Goal: Task Accomplishment & Management: Complete application form

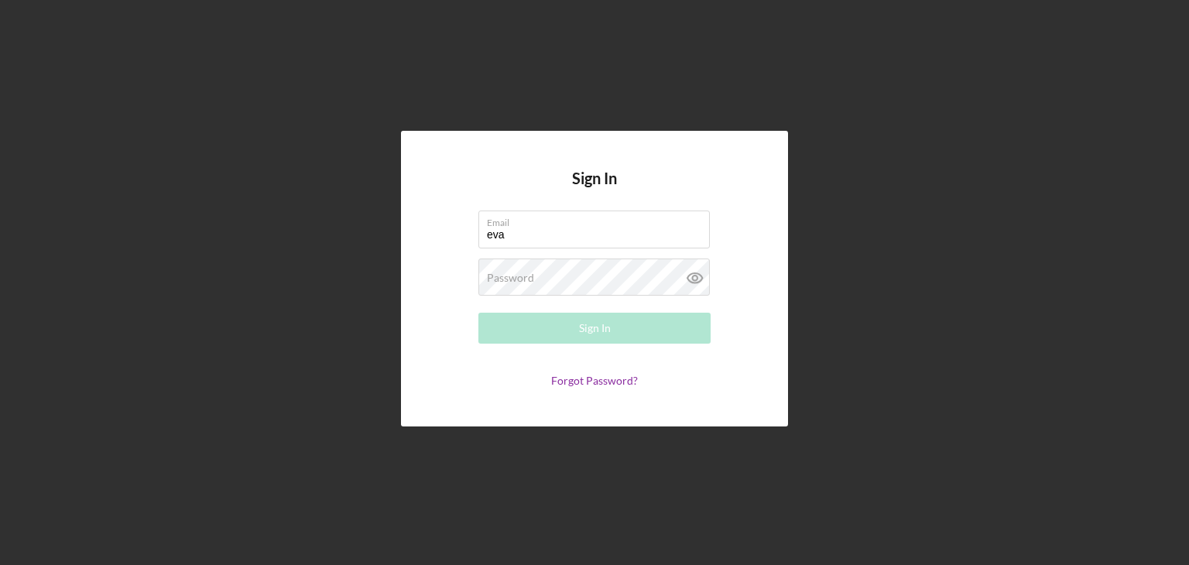
type input "[EMAIL_ADDRESS][DOMAIN_NAME]"
click at [495, 279] on label "Password" at bounding box center [510, 278] width 47 height 12
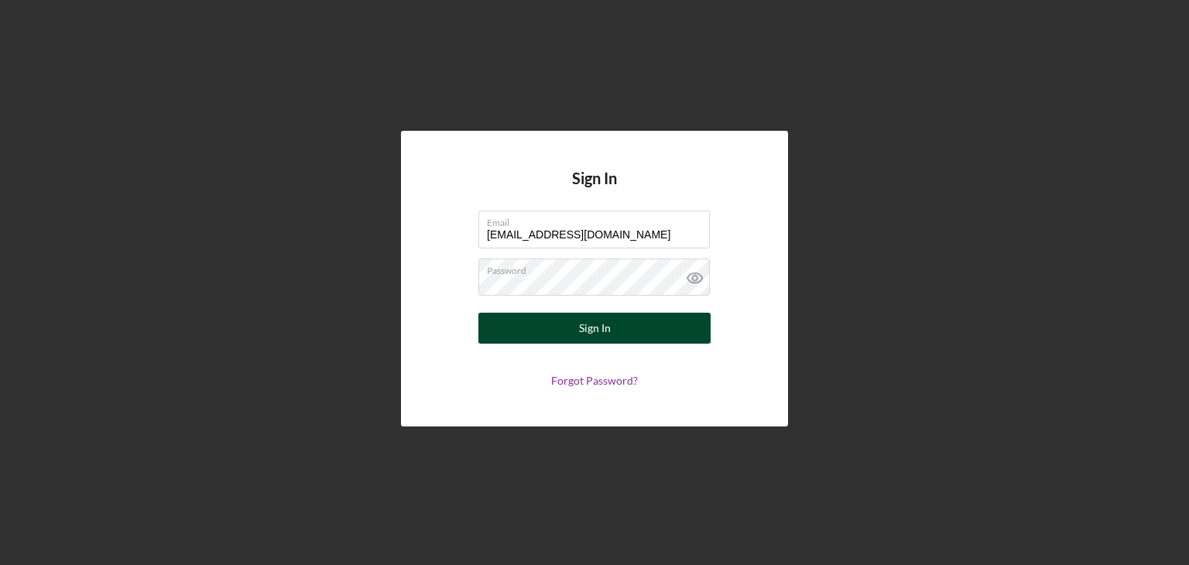
click at [549, 327] on button "Sign In" at bounding box center [594, 328] width 232 height 31
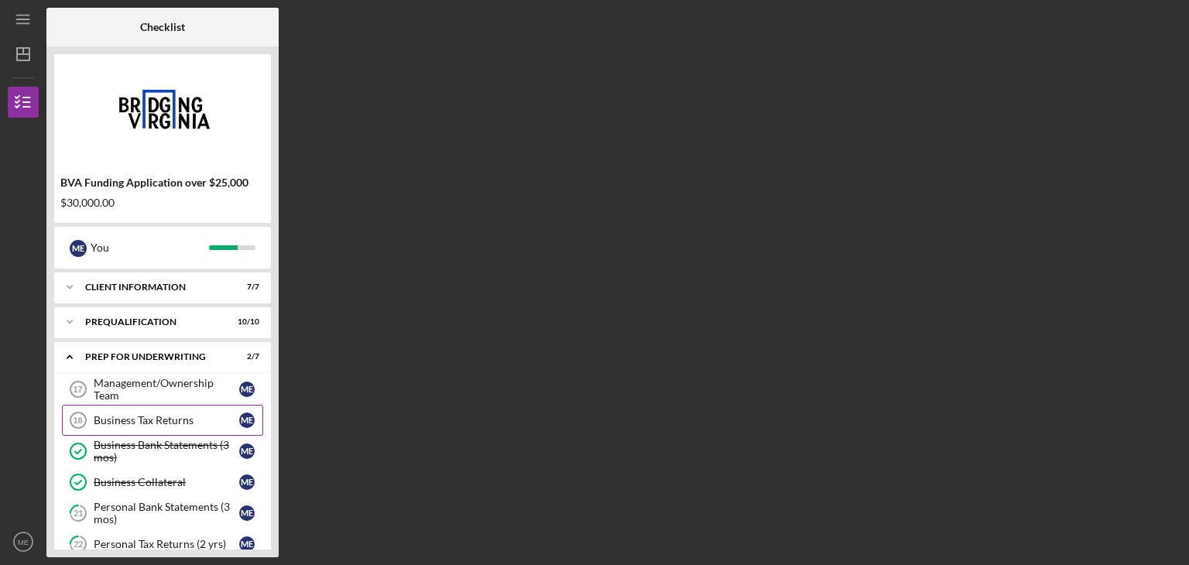
click at [169, 416] on div "Business Tax Returns" at bounding box center [166, 420] width 145 height 12
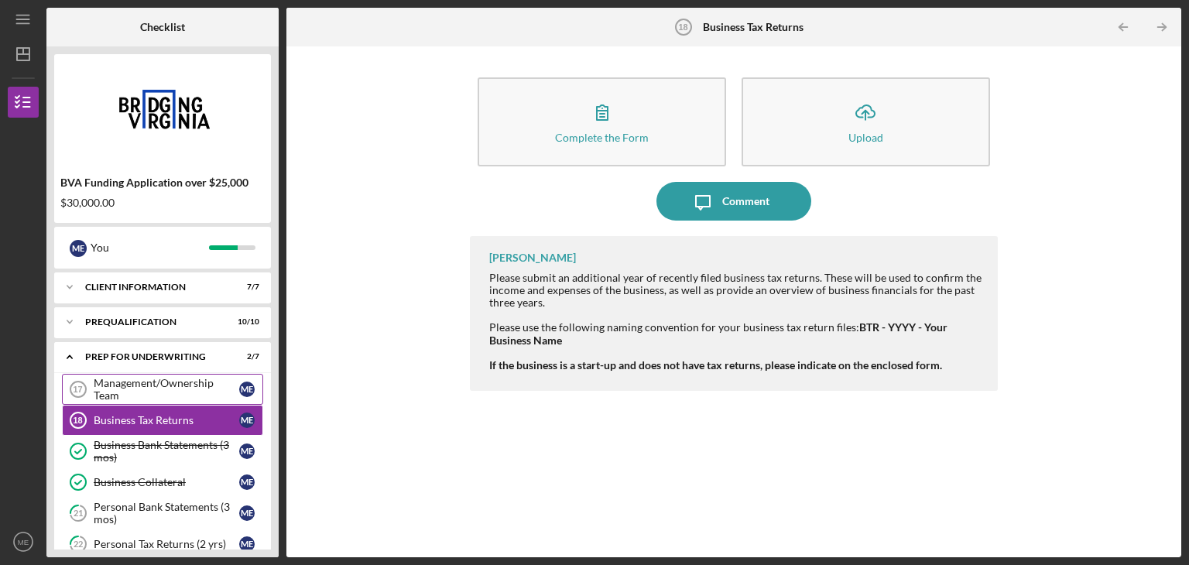
click at [182, 385] on div "Management/Ownership Team" at bounding box center [166, 389] width 145 height 25
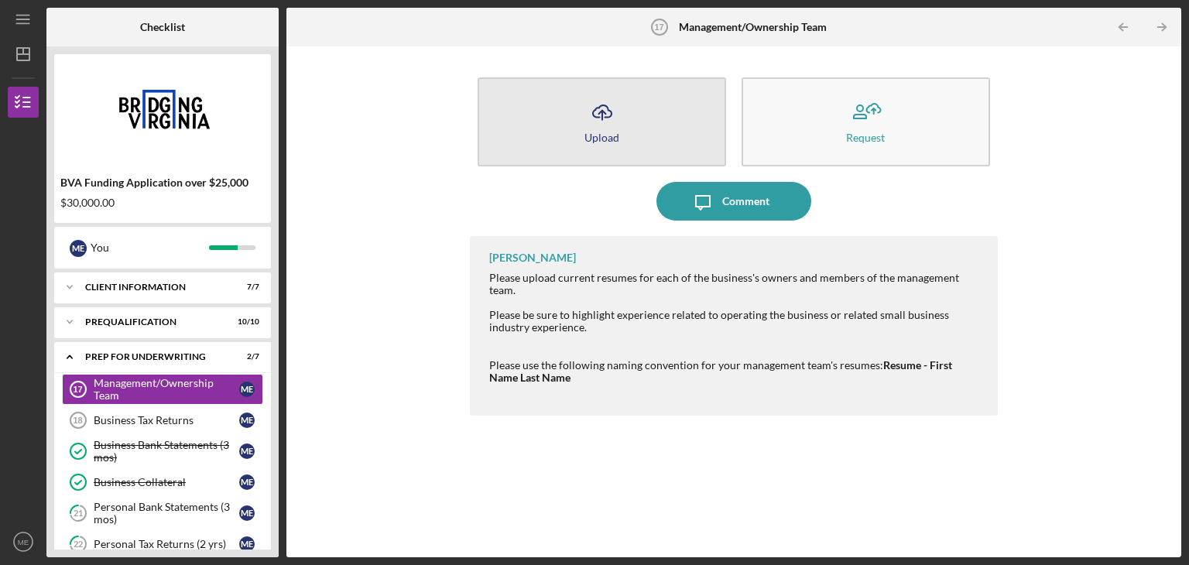
click at [595, 115] on icon "Icon/Upload" at bounding box center [602, 112] width 39 height 39
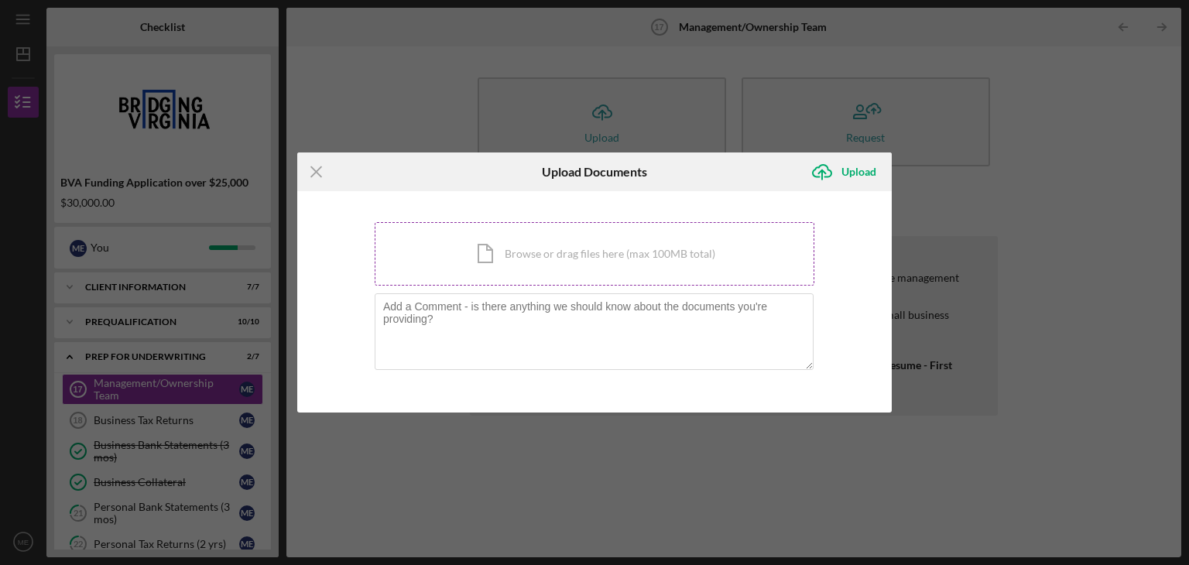
click at [492, 251] on div "Icon/Document Browse or drag files here (max 100MB total) Tap to choose files o…" at bounding box center [595, 253] width 440 height 63
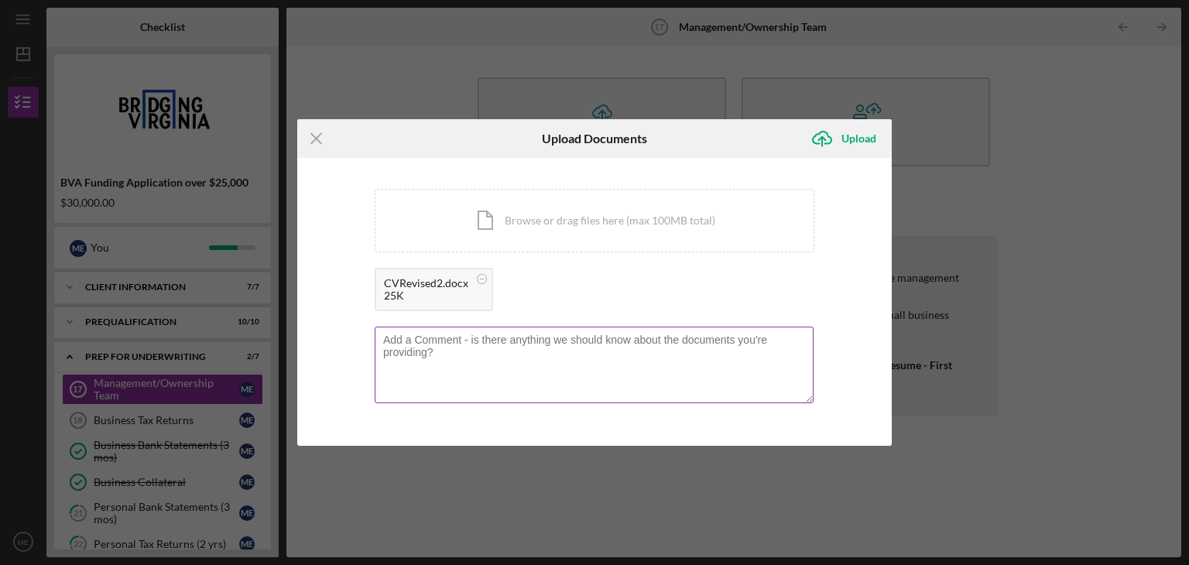
click at [433, 354] on textarea at bounding box center [594, 365] width 439 height 76
type textarea "[PERSON_NAME] [PERSON_NAME]"
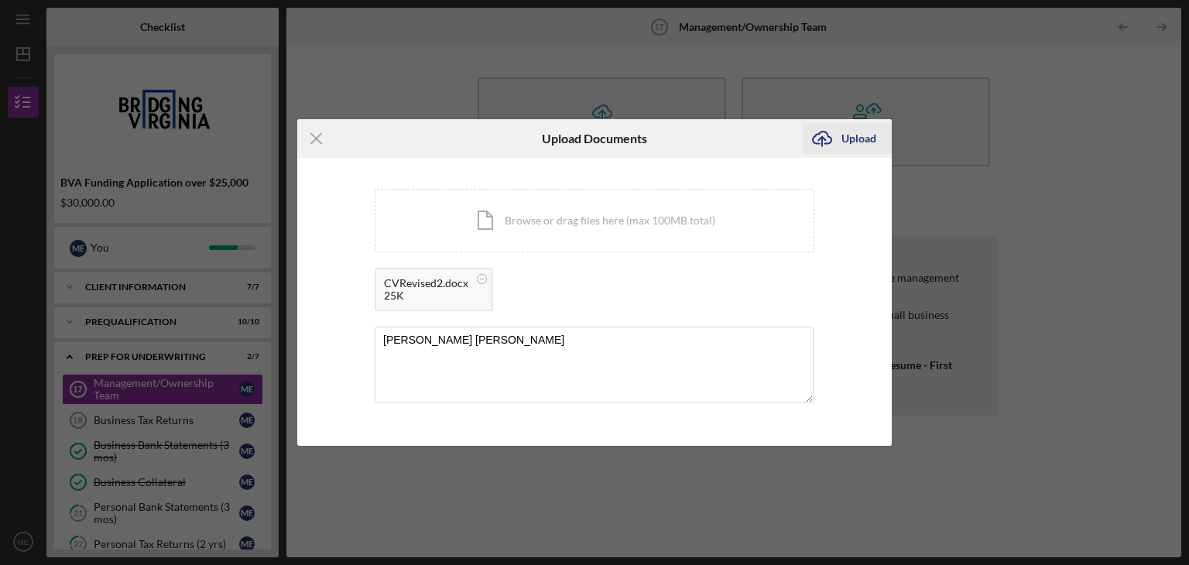
click at [851, 136] on div "Upload" at bounding box center [858, 138] width 35 height 31
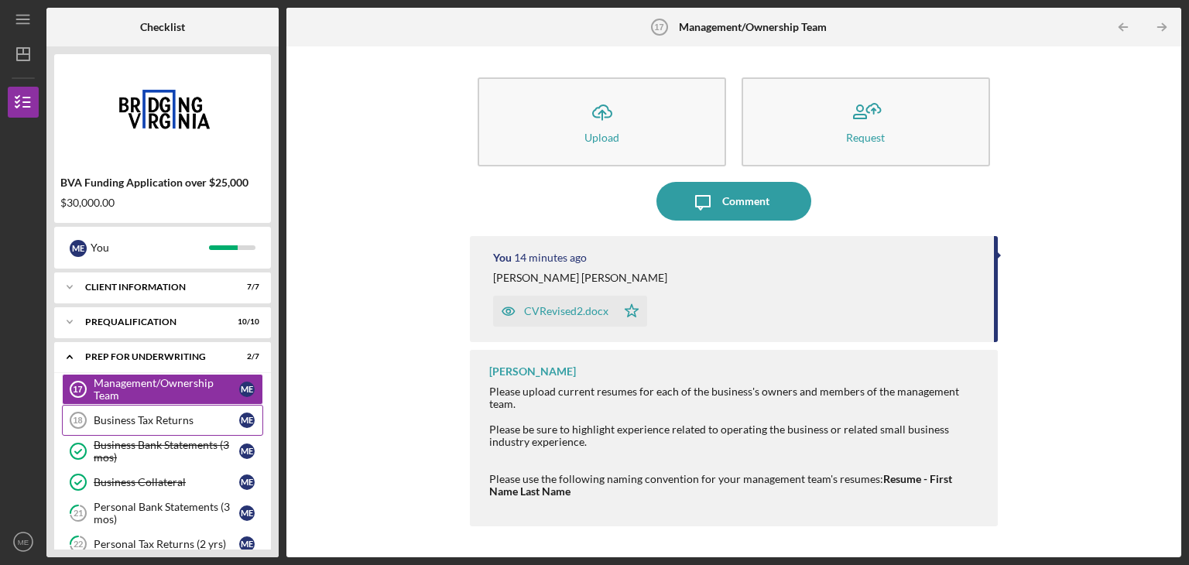
click at [176, 414] on div "Business Tax Returns" at bounding box center [166, 420] width 145 height 12
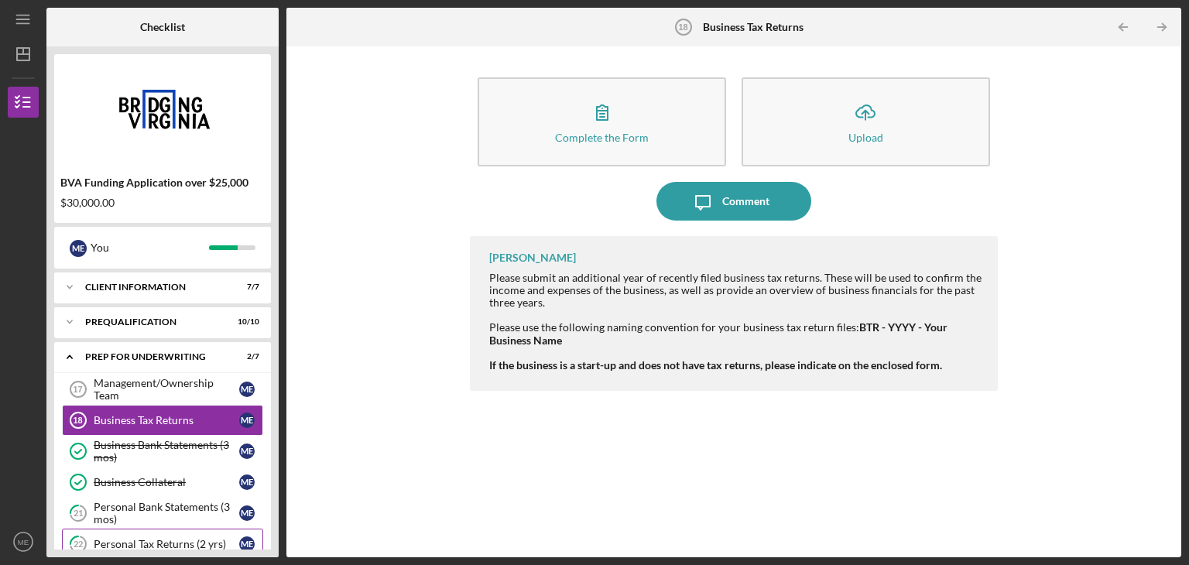
click at [183, 541] on div "Personal Tax Returns (2 yrs)" at bounding box center [166, 544] width 145 height 12
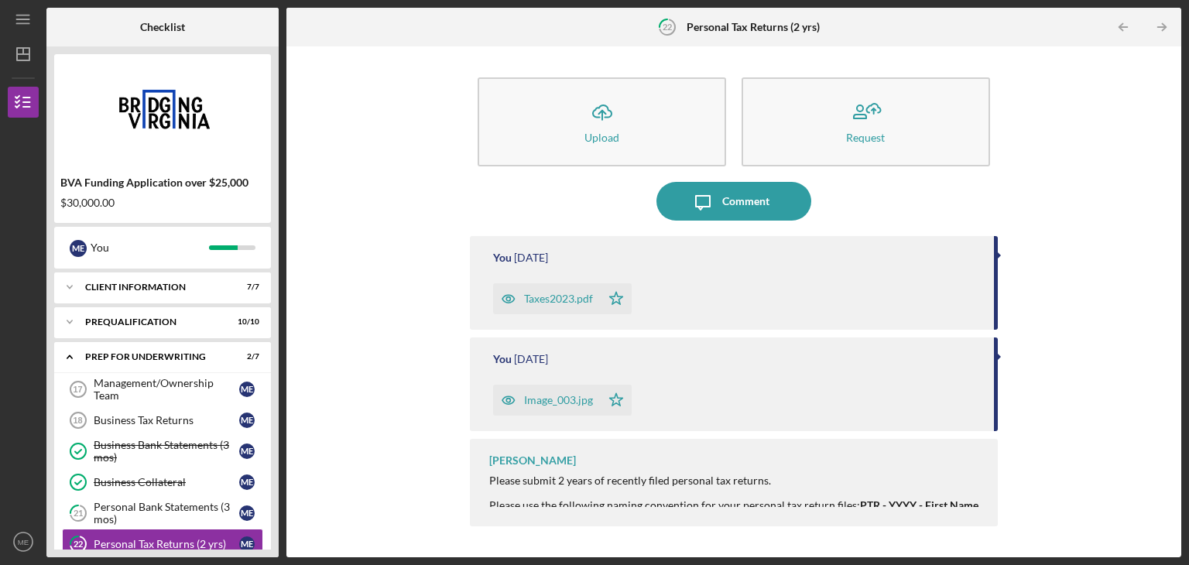
click at [569, 402] on div "Image_003.jpg" at bounding box center [558, 400] width 69 height 12
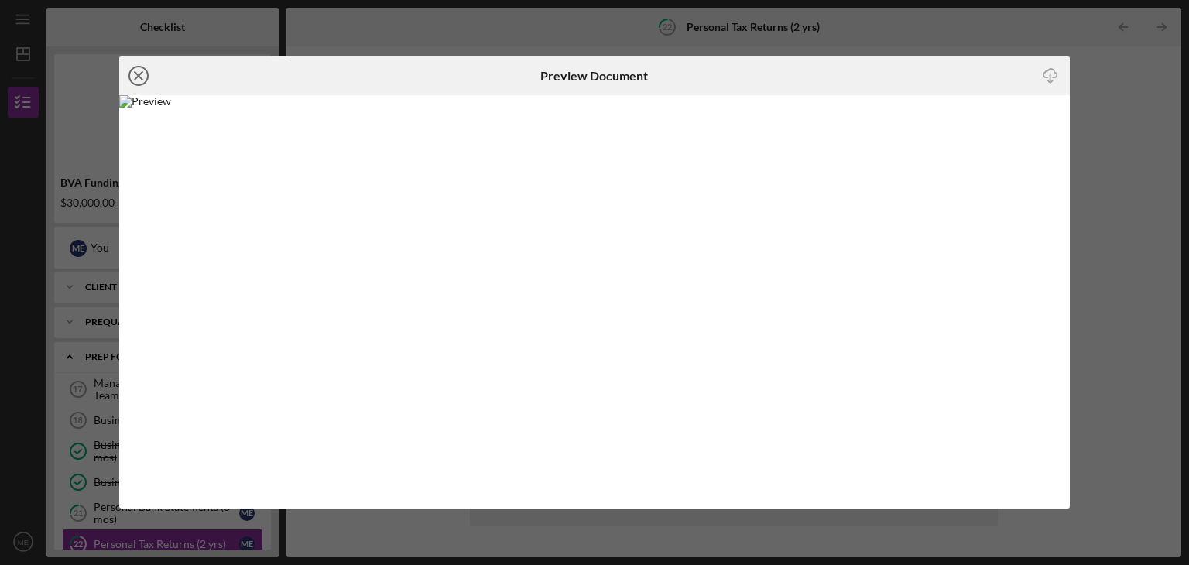
click at [139, 75] on line at bounding box center [139, 76] width 8 height 8
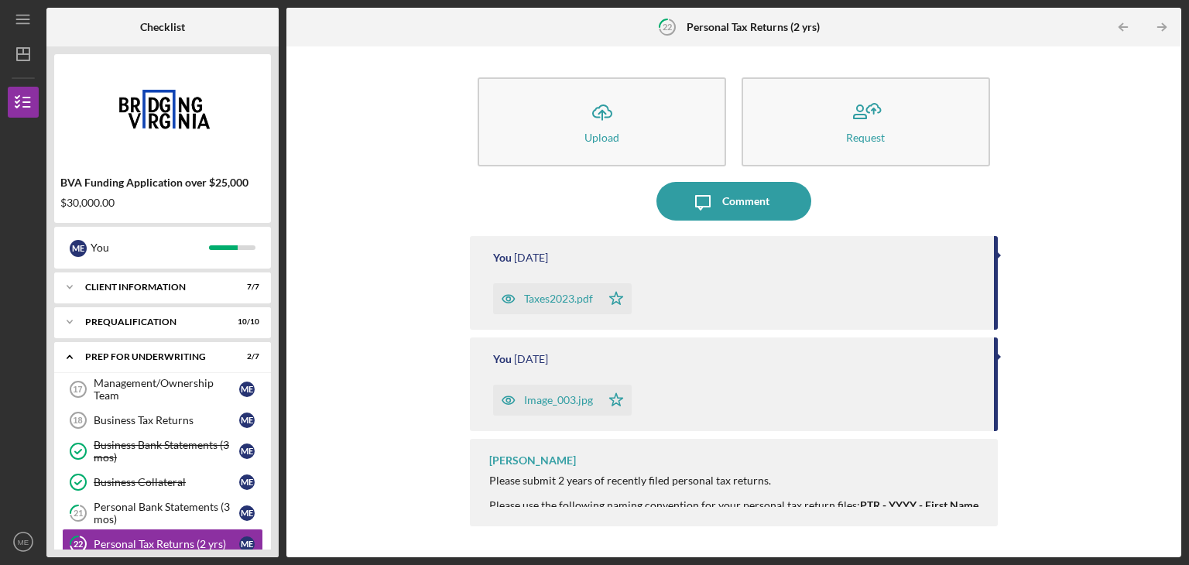
click at [560, 298] on div "Taxes2023.pdf" at bounding box center [558, 298] width 69 height 12
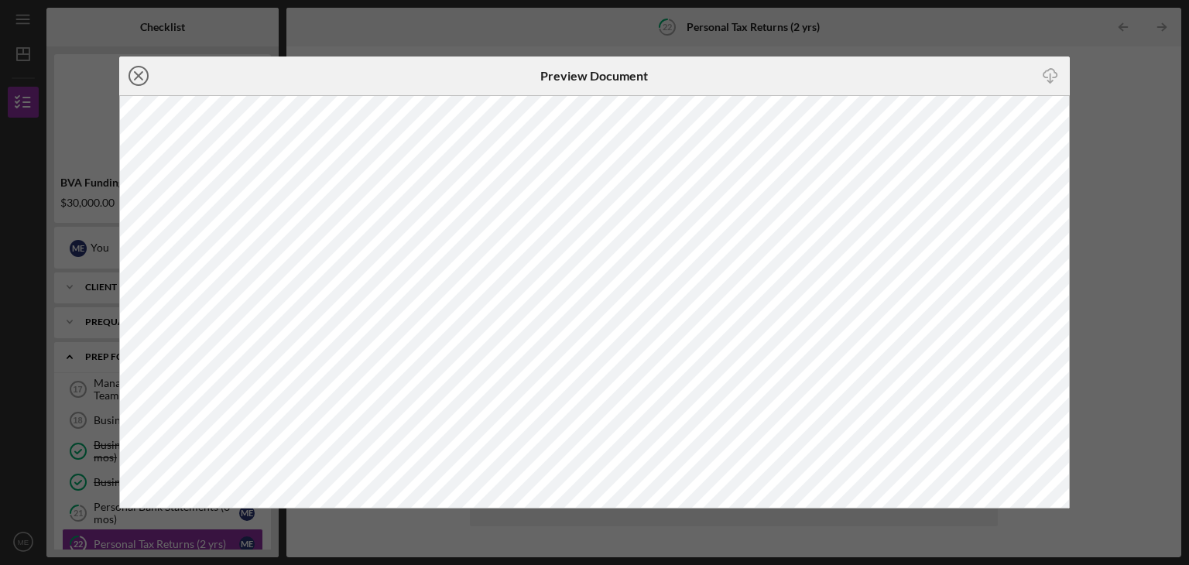
click at [139, 79] on icon "Icon/Close" at bounding box center [138, 75] width 39 height 39
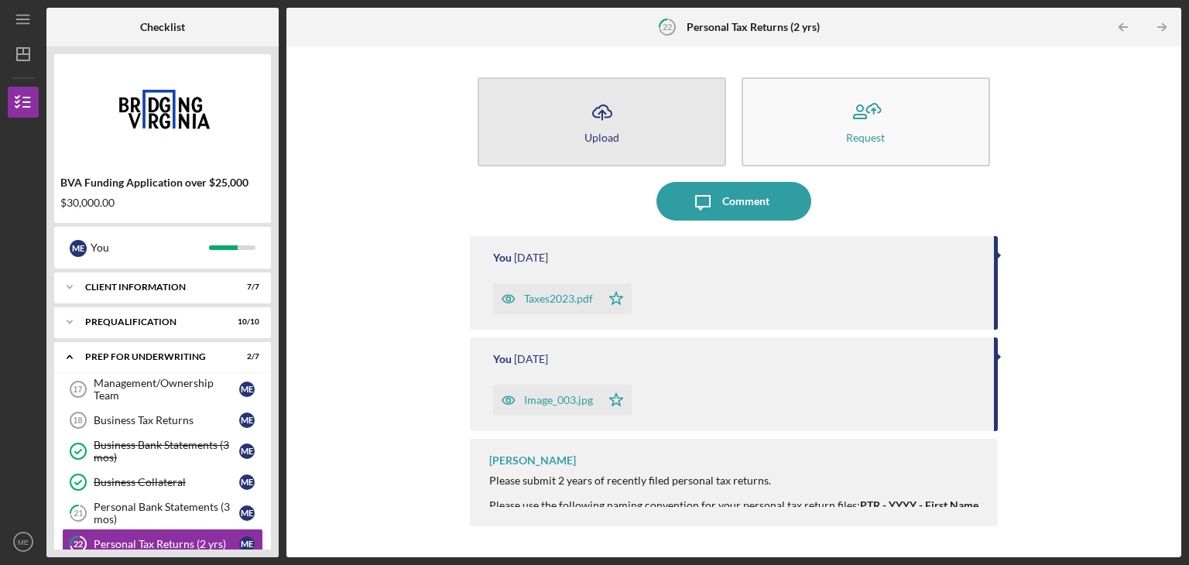
click at [600, 114] on icon "Icon/Upload" at bounding box center [602, 112] width 39 height 39
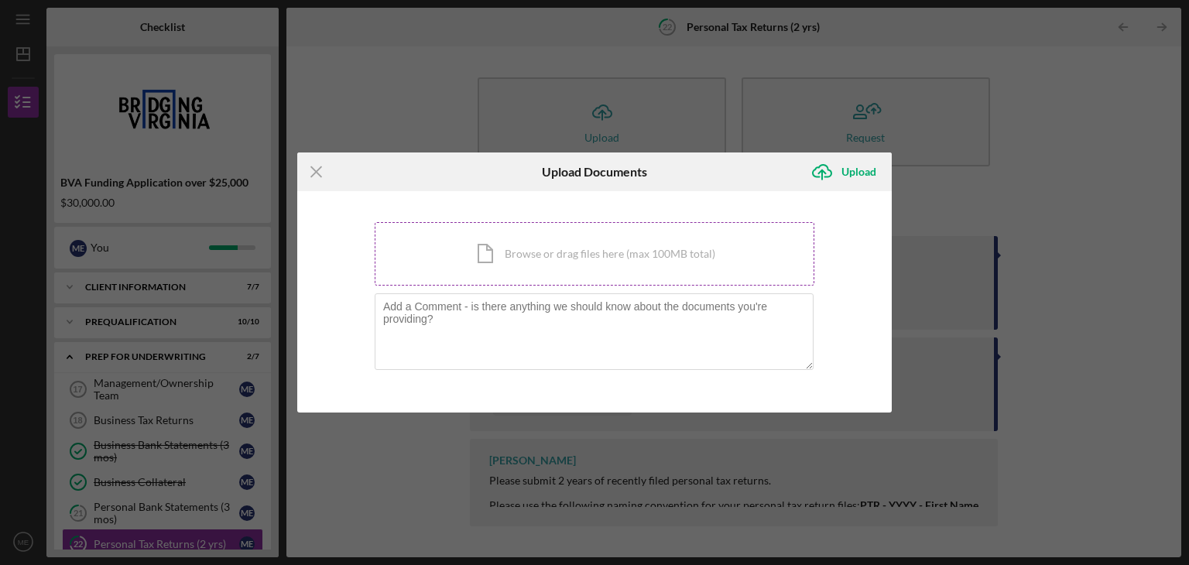
click at [505, 253] on div "Icon/Document Browse or drag files here (max 100MB total) Tap to choose files o…" at bounding box center [595, 253] width 440 height 63
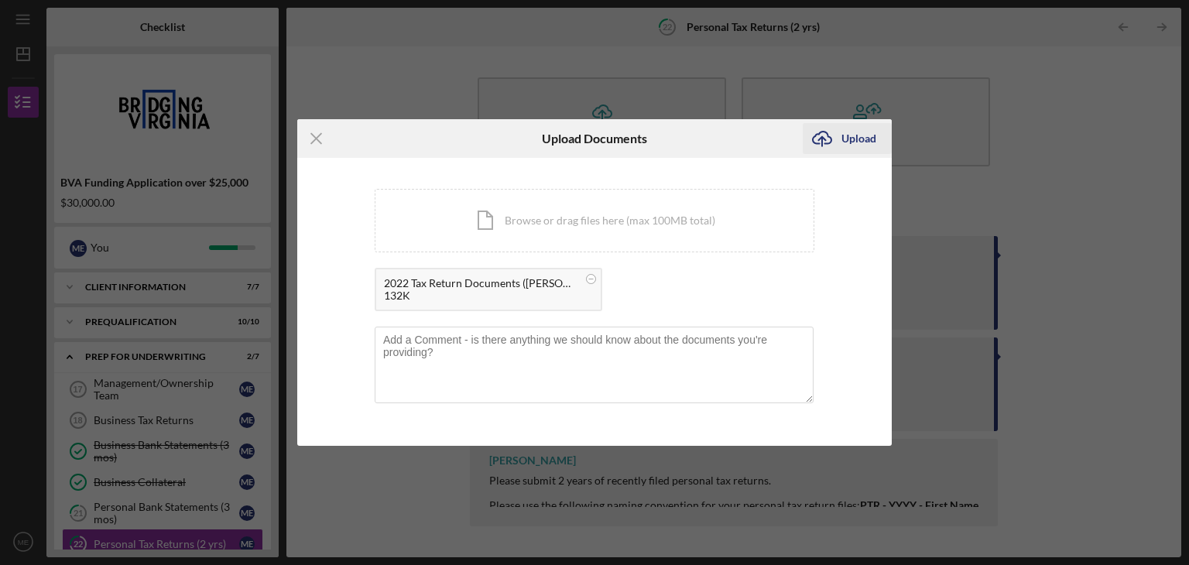
click at [851, 139] on div "Upload" at bounding box center [858, 138] width 35 height 31
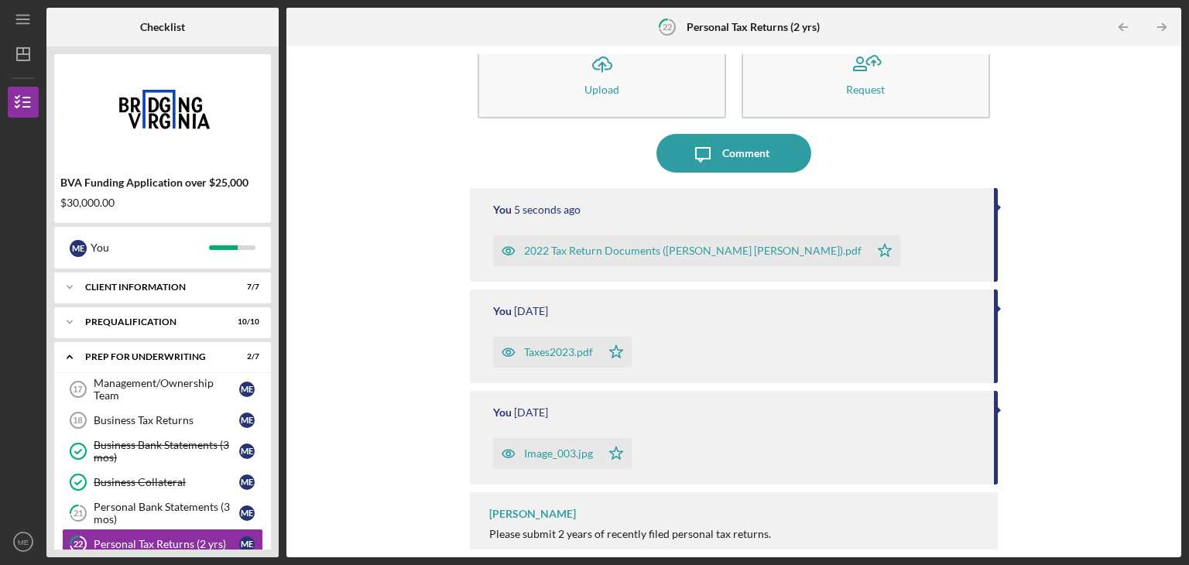
scroll to position [68, 0]
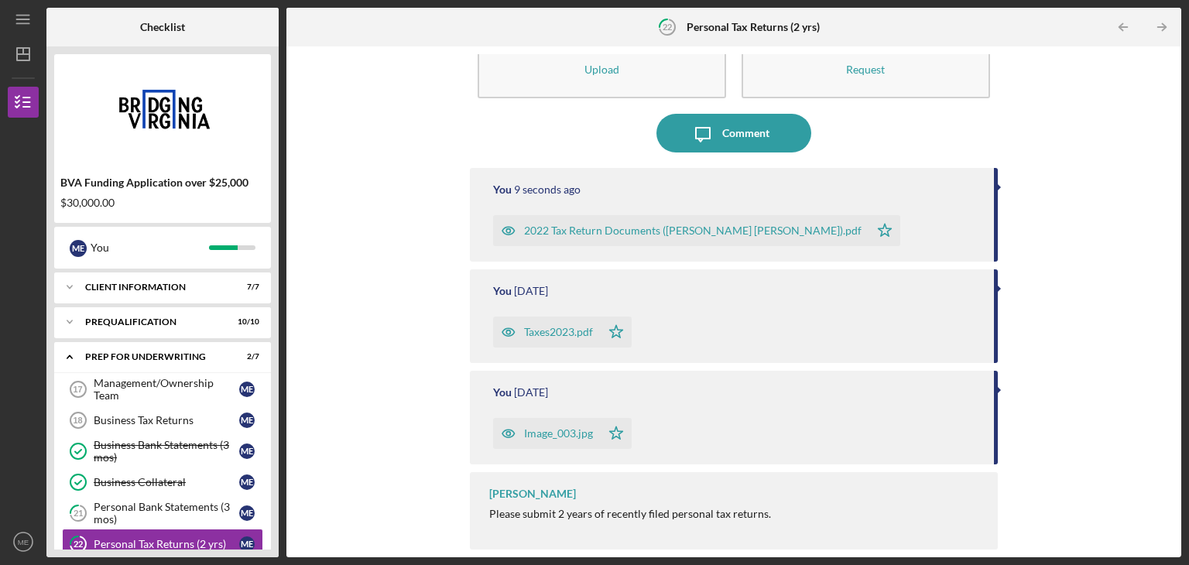
click at [542, 329] on div "Taxes2023.pdf" at bounding box center [558, 332] width 69 height 12
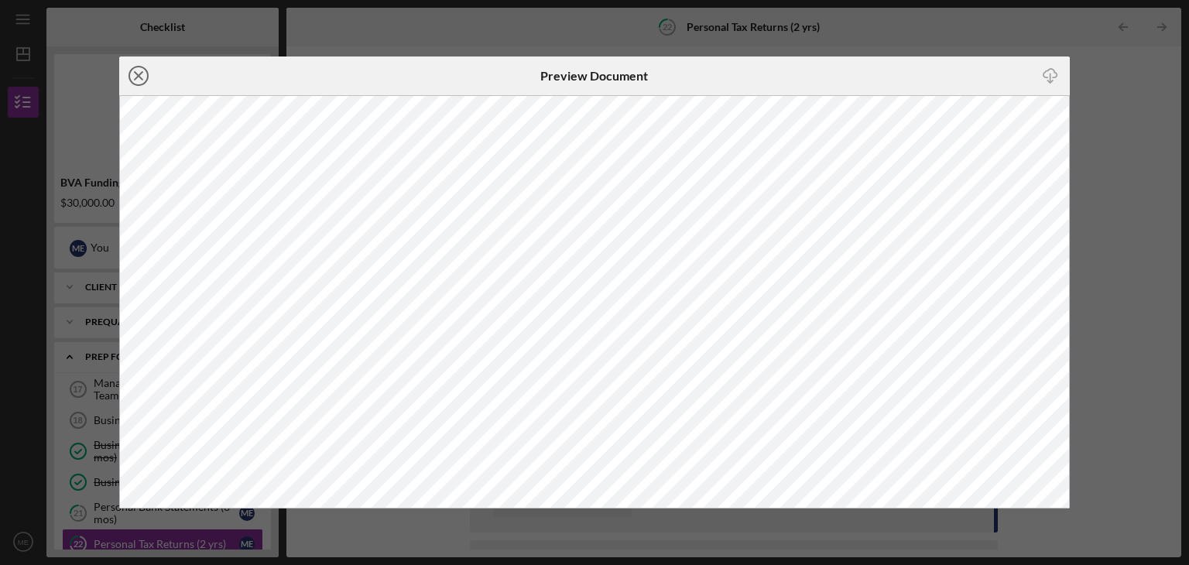
click at [142, 77] on icon "Icon/Close" at bounding box center [138, 75] width 39 height 39
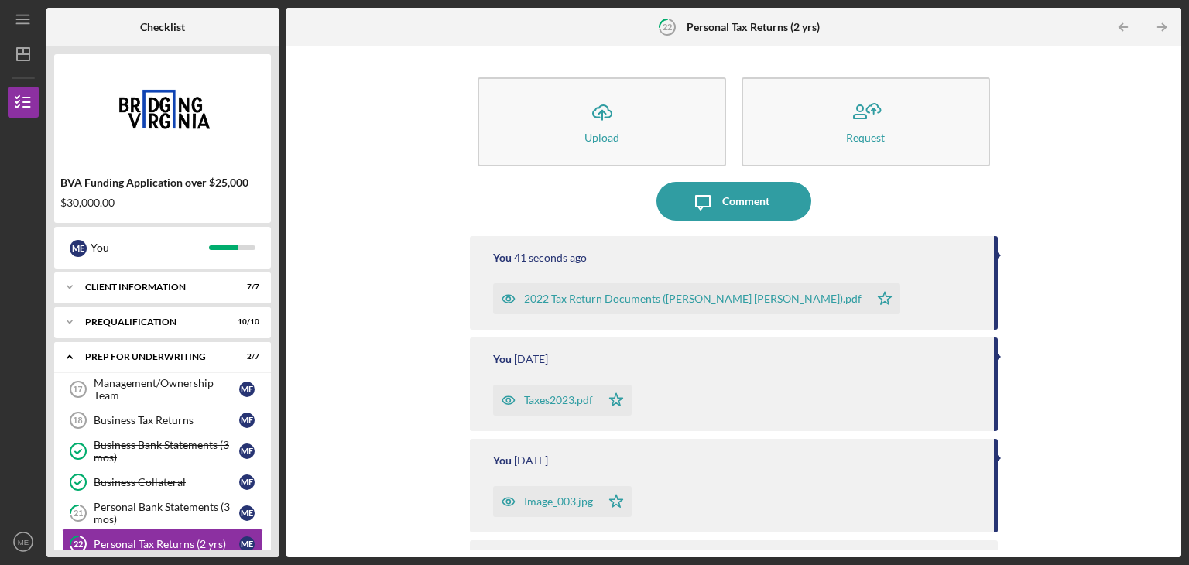
click at [553, 502] on div "Image_003.jpg" at bounding box center [558, 501] width 69 height 12
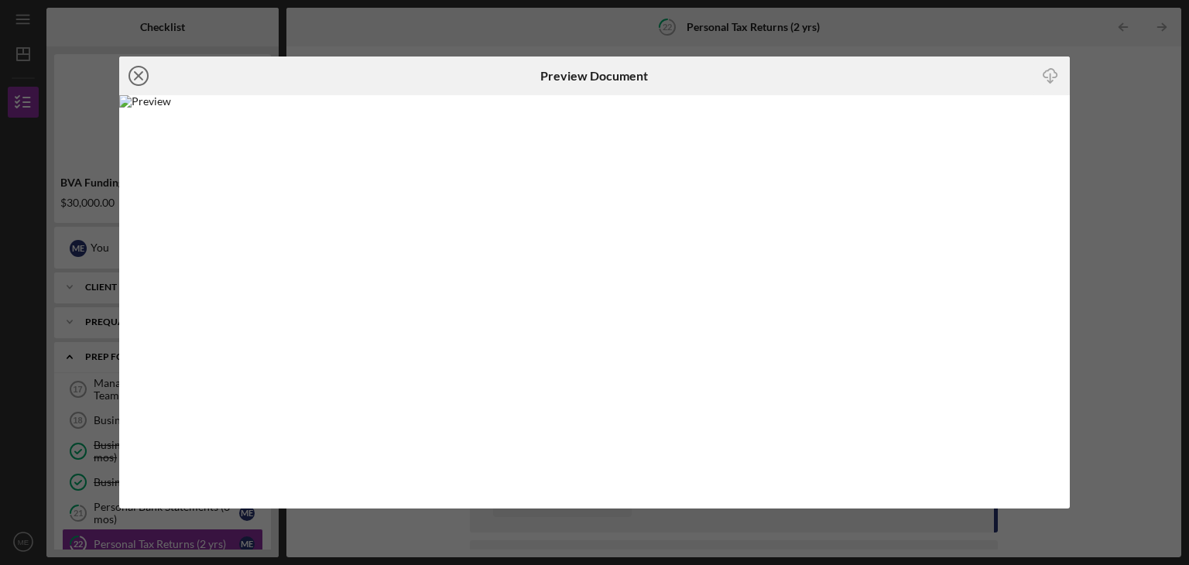
click at [142, 79] on line at bounding box center [139, 76] width 8 height 8
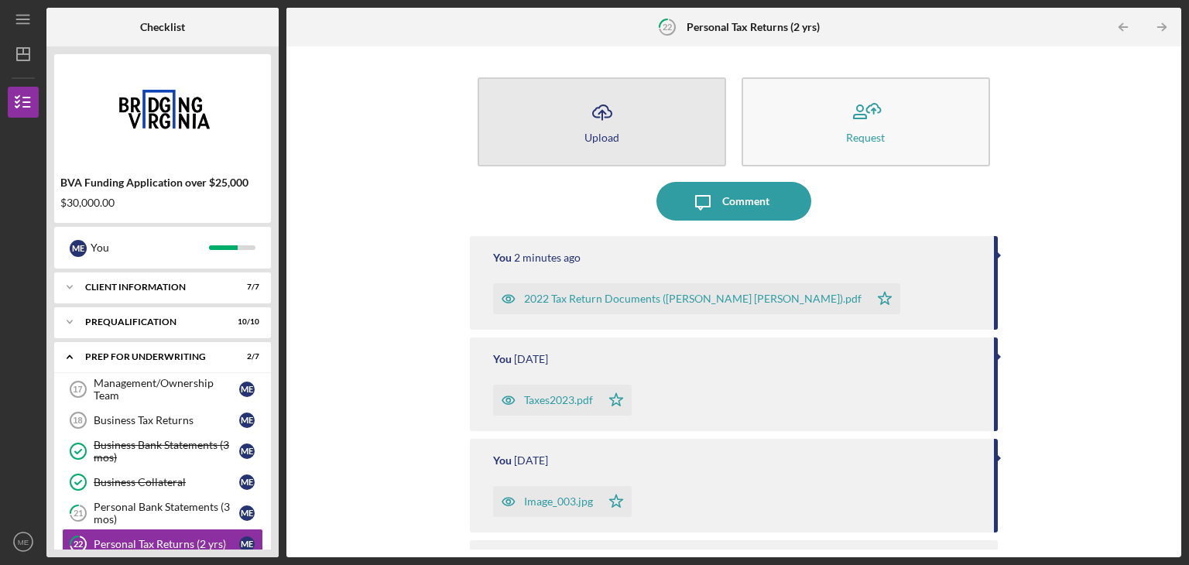
click at [600, 127] on icon "Icon/Upload" at bounding box center [602, 112] width 39 height 39
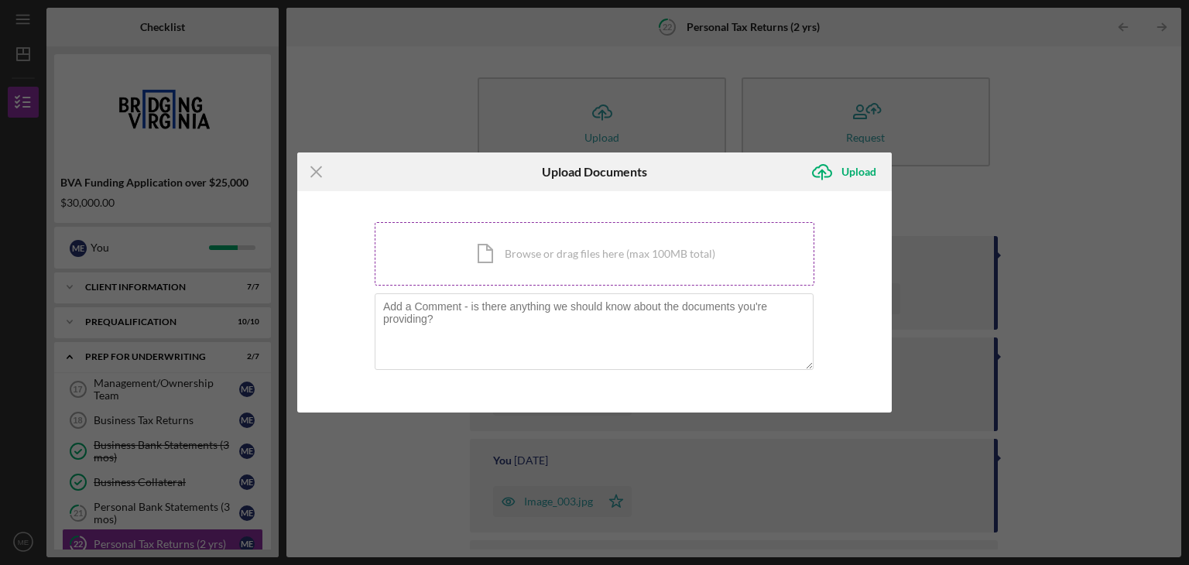
click at [514, 256] on div "Icon/Document Browse or drag files here (max 100MB total) Tap to choose files o…" at bounding box center [595, 253] width 440 height 63
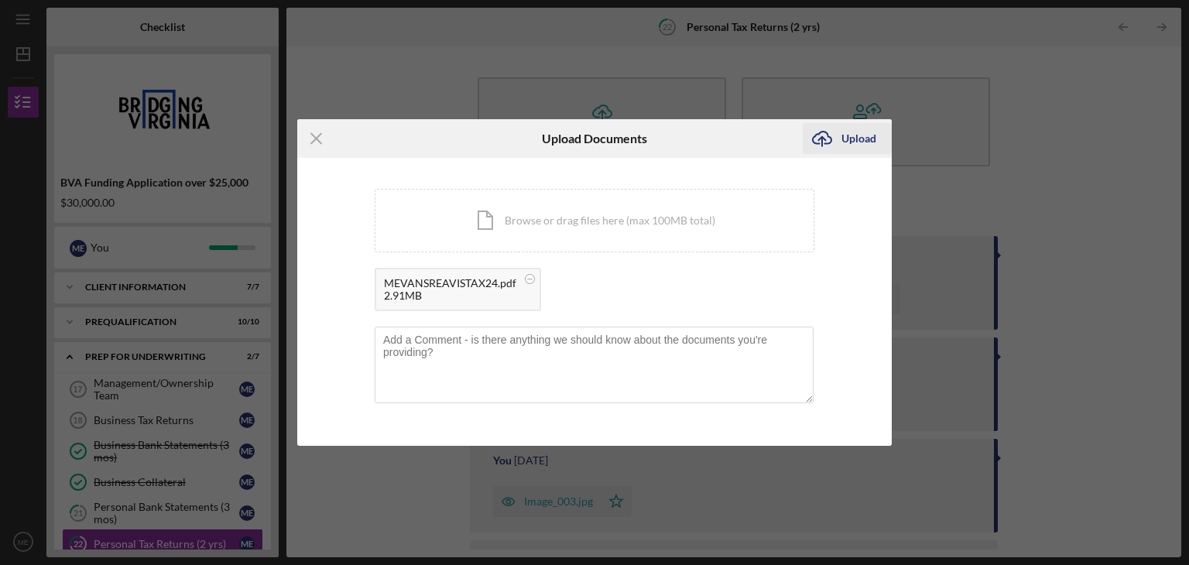
click at [853, 139] on div "Upload" at bounding box center [858, 138] width 35 height 31
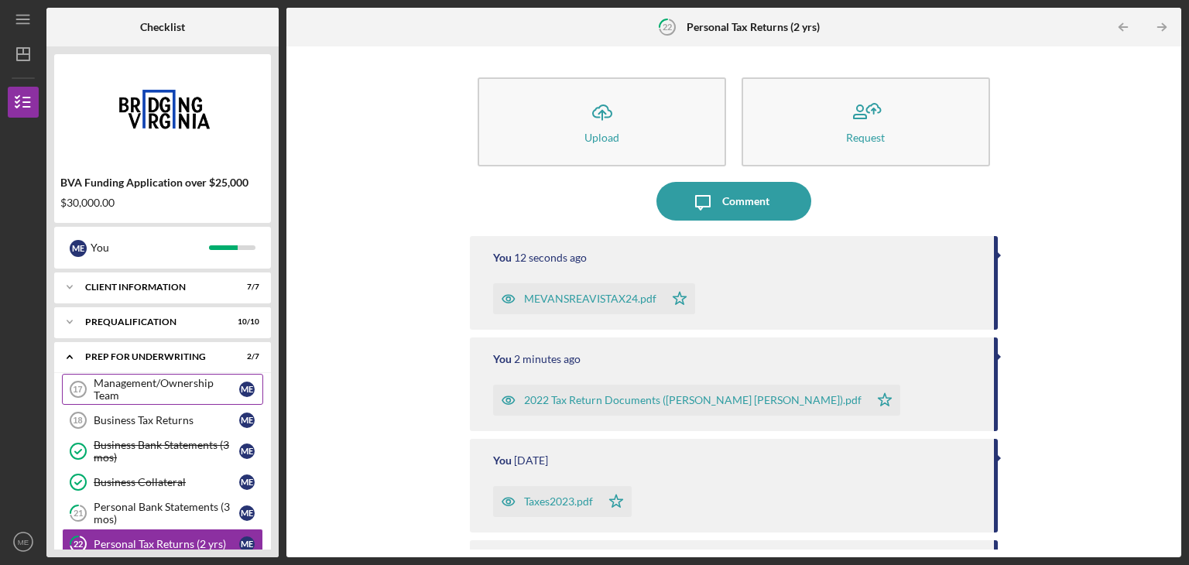
click at [184, 379] on div "Management/Ownership Team" at bounding box center [166, 389] width 145 height 25
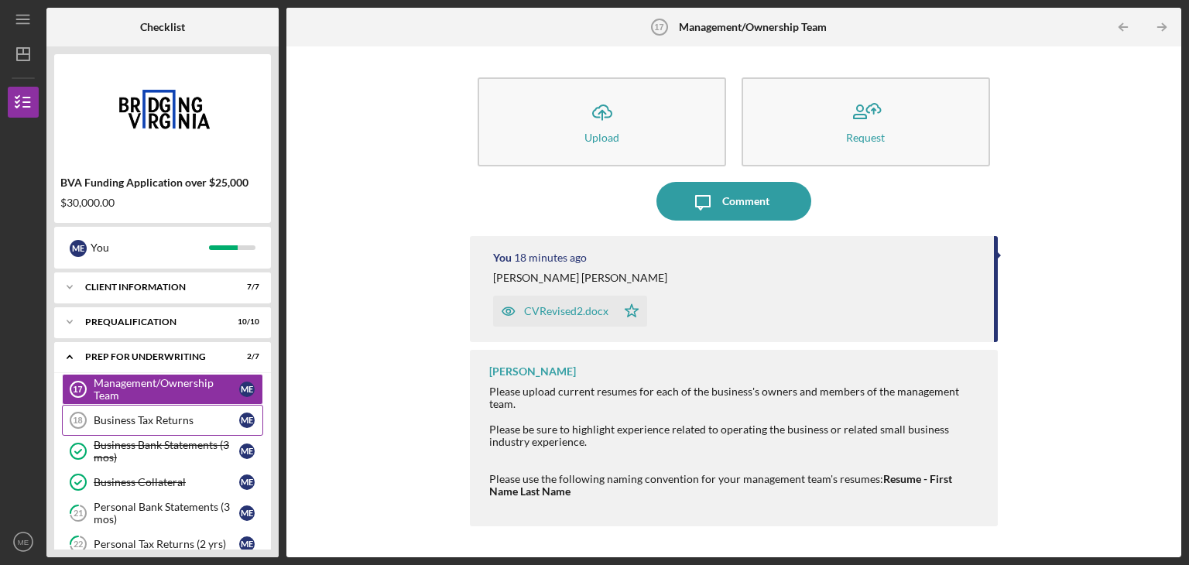
click at [170, 416] on div "Business Tax Returns" at bounding box center [166, 420] width 145 height 12
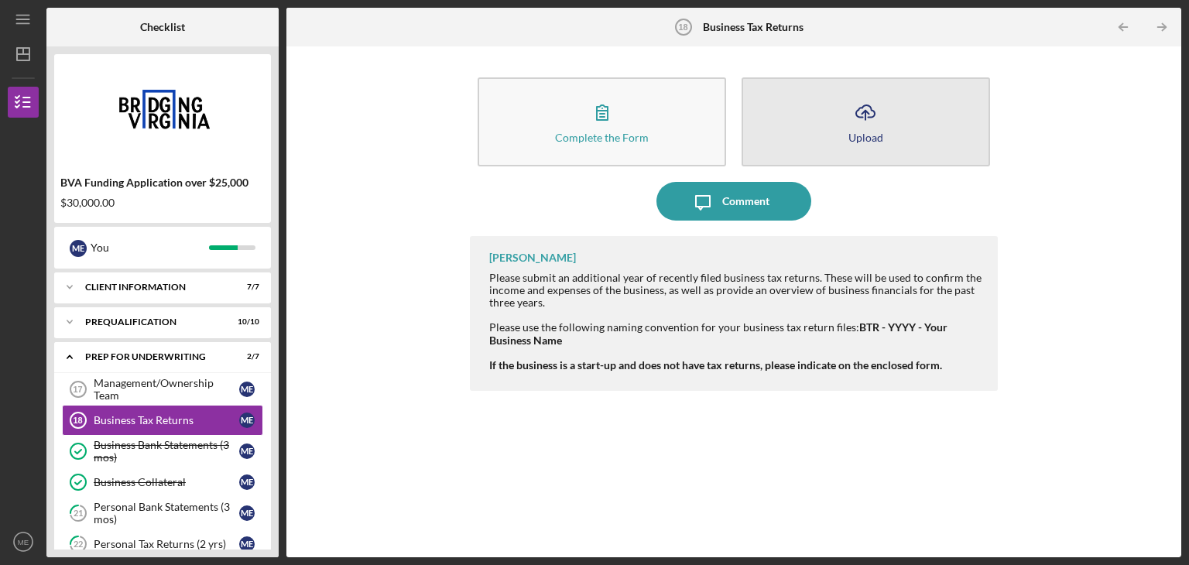
click at [847, 125] on icon "Icon/Upload" at bounding box center [865, 112] width 39 height 39
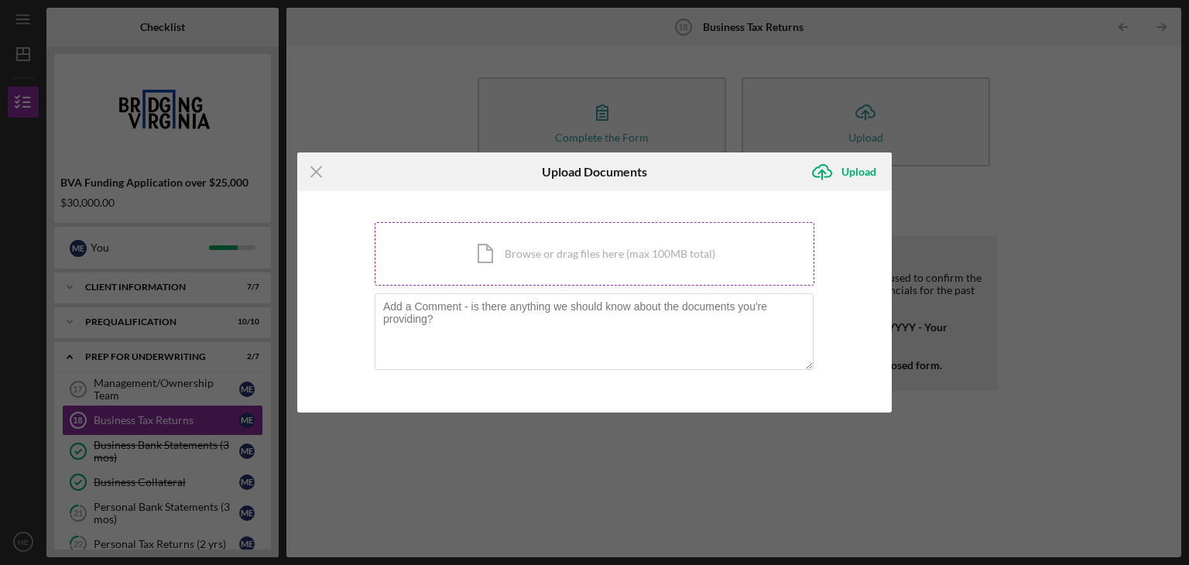
click at [501, 250] on div "Icon/Document Browse or drag files here (max 100MB total) Tap to choose files o…" at bounding box center [595, 253] width 440 height 63
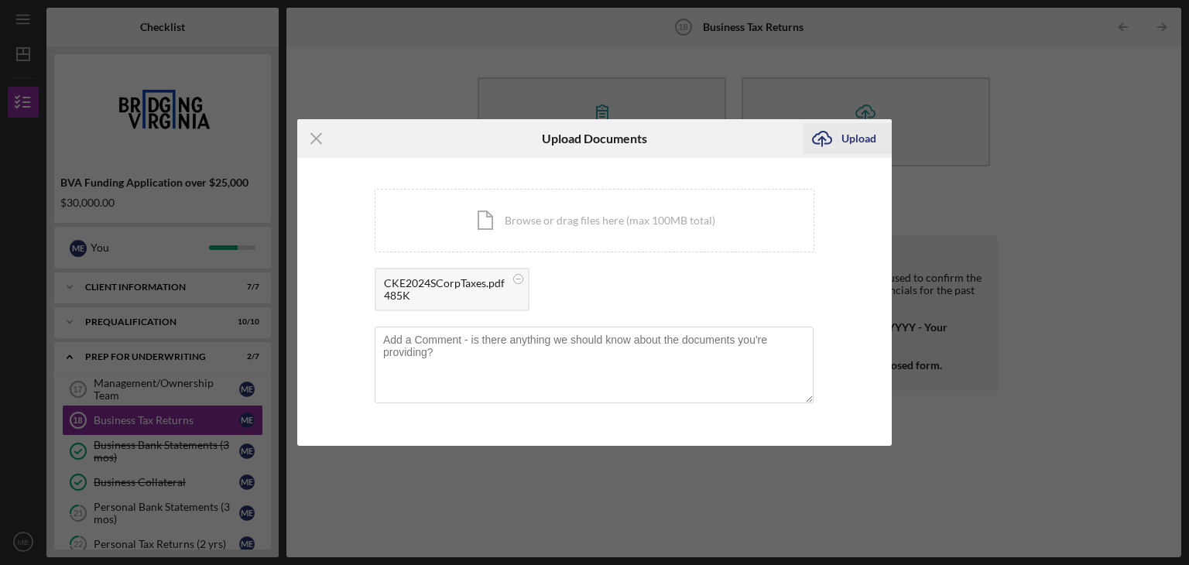
click at [850, 137] on div "Upload" at bounding box center [858, 138] width 35 height 31
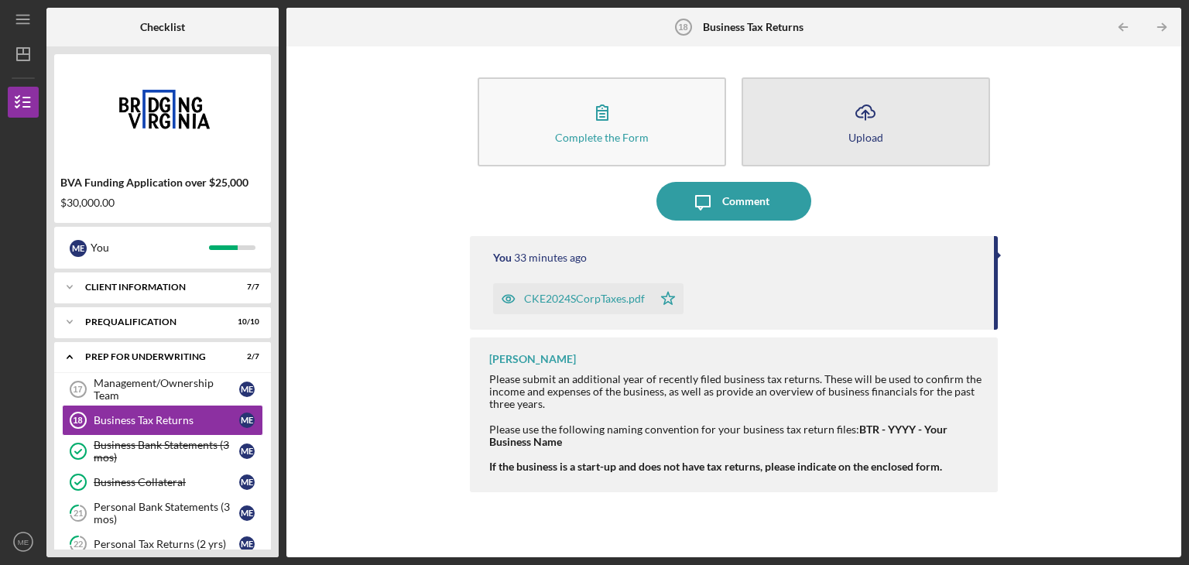
click at [836, 123] on button "Icon/Upload Upload" at bounding box center [865, 121] width 248 height 89
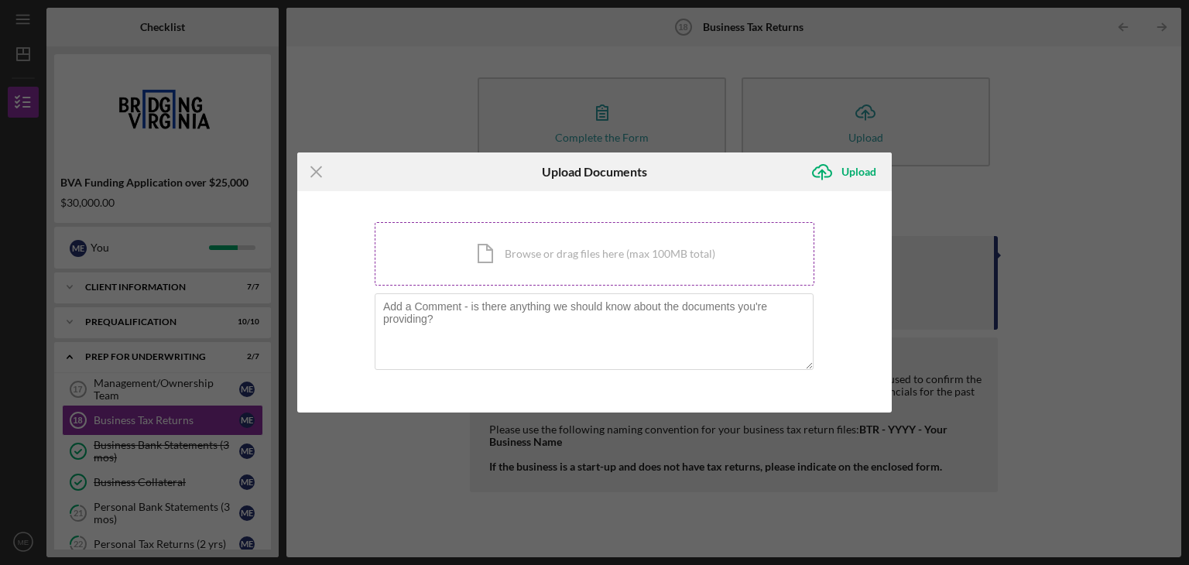
click at [529, 259] on div "Icon/Document Browse or drag files here (max 100MB total) Tap to choose files o…" at bounding box center [595, 253] width 440 height 63
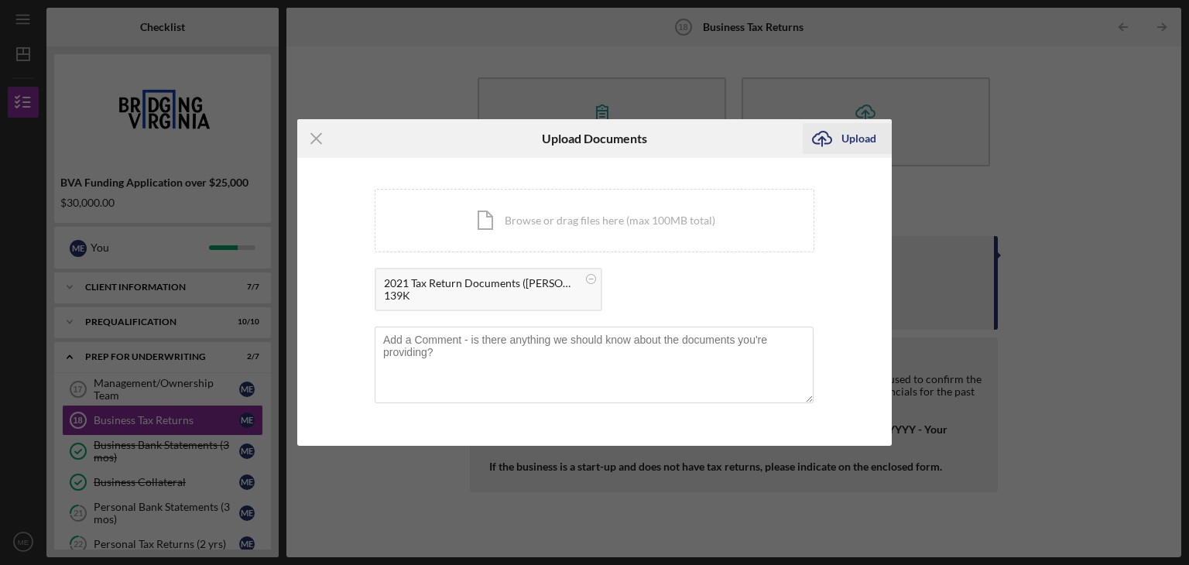
click at [860, 142] on div "Upload" at bounding box center [858, 138] width 35 height 31
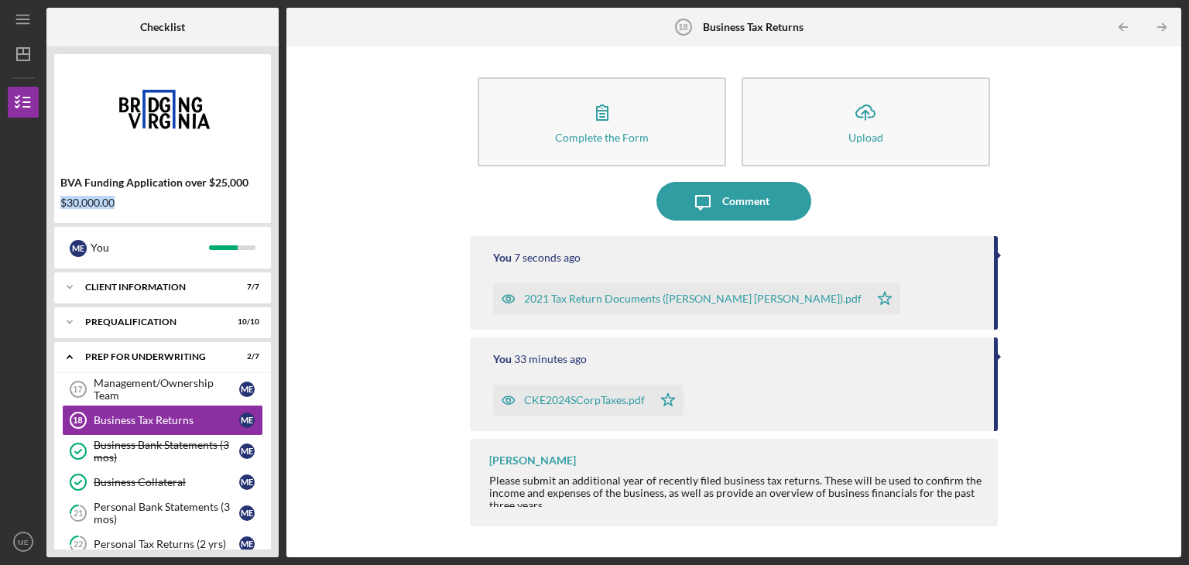
drag, startPoint x: 272, startPoint y: 183, endPoint x: 272, endPoint y: 222, distance: 39.5
click at [272, 222] on div "BVA Funding Application over $25,000 $30,000.00 M E You Icon/Expander Client In…" at bounding box center [162, 301] width 232 height 511
click at [304, 218] on div "Complete the Form Form Icon/Upload Upload Icon/Message Comment You 8 seconds ag…" at bounding box center [733, 301] width 879 height 495
click at [186, 539] on div "Personal Tax Returns (2 yrs)" at bounding box center [166, 544] width 145 height 12
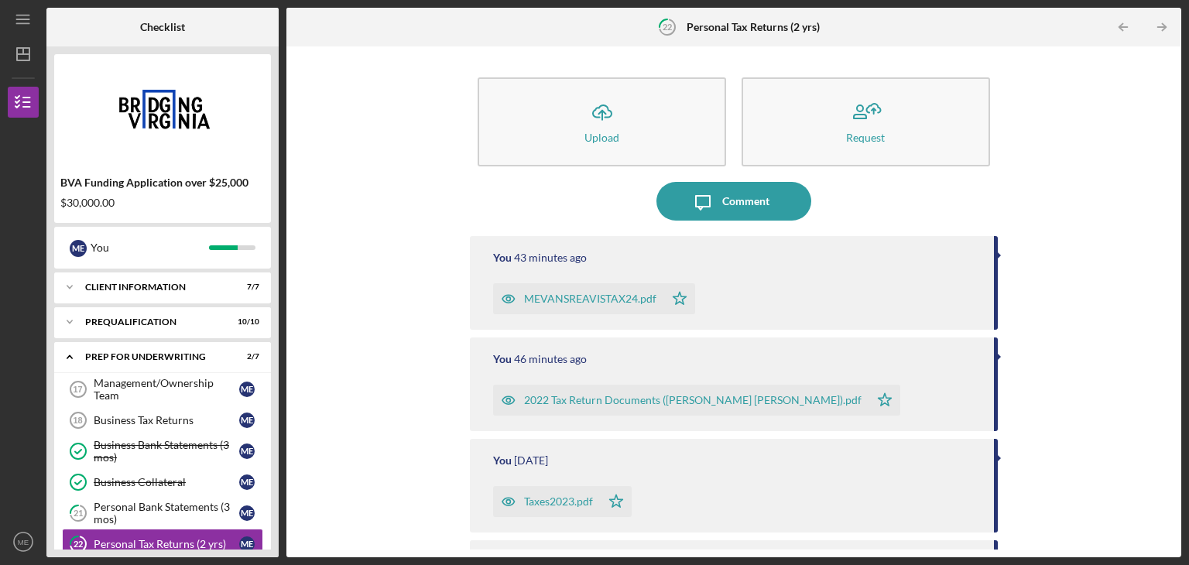
click at [279, 346] on div "Checklist BVA Funding Application over $25,000 $30,000.00 M E You Icon/Expander…" at bounding box center [613, 282] width 1134 height 549
drag, startPoint x: 273, startPoint y: 348, endPoint x: 277, endPoint y: 402, distance: 54.3
click at [277, 402] on div "BVA Funding Application over $25,000 $30,000.00 M E You Icon/Expander Client In…" at bounding box center [162, 301] width 232 height 511
click at [224, 532] on link "22 Personal Tax Returns (2 yrs) M E" at bounding box center [162, 543] width 201 height 31
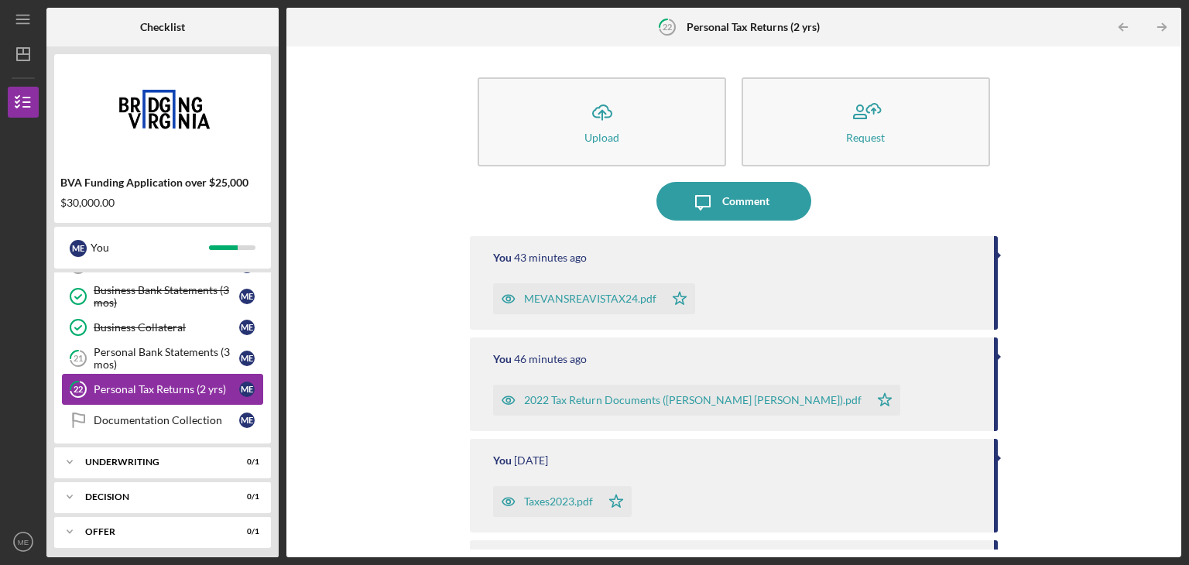
scroll to position [186, 0]
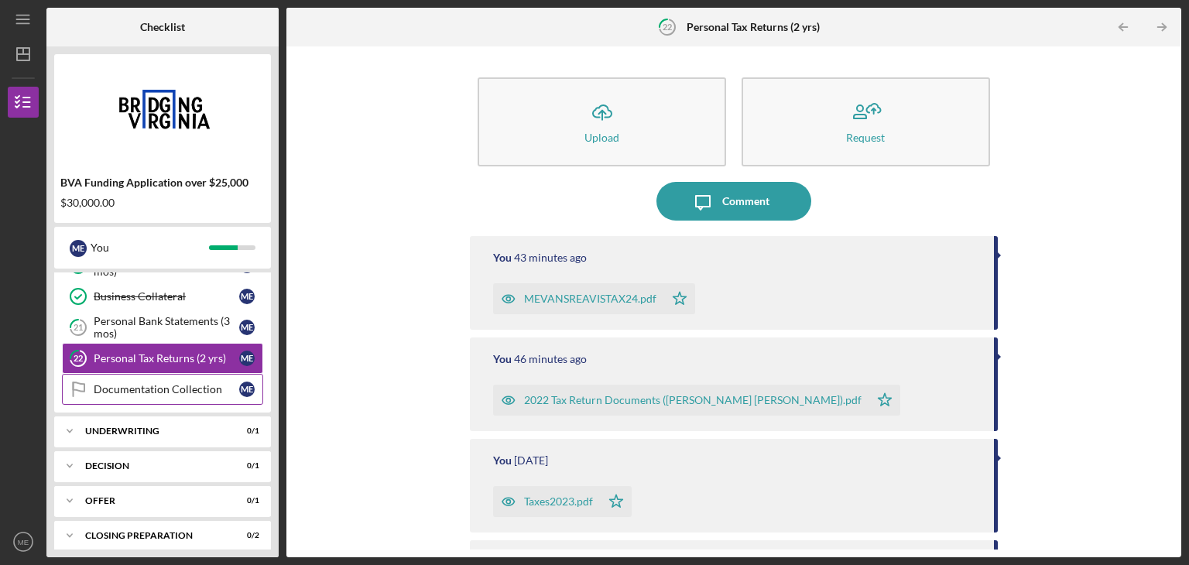
click at [186, 389] on div "Documentation Collection" at bounding box center [166, 389] width 145 height 12
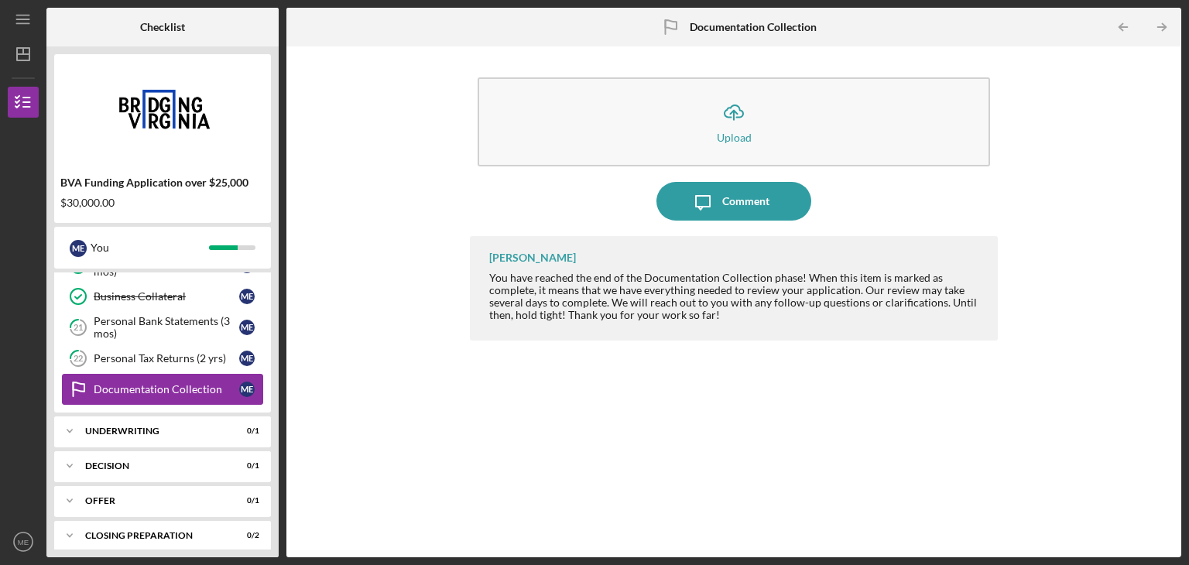
click at [186, 389] on div "Documentation Collection" at bounding box center [166, 389] width 145 height 12
